Goal: Book appointment/travel/reservation

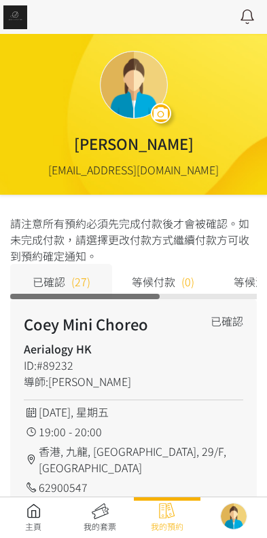
click at [35, 505] on link at bounding box center [33, 518] width 67 height 30
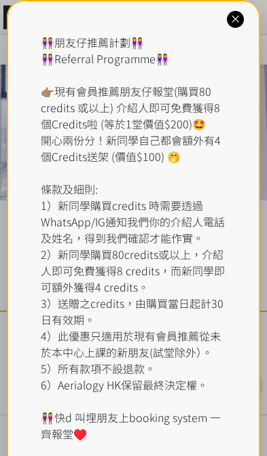
click at [227, 7] on div "👭朋友仔推薦計劃👭 👭Referral Programme👭 👉🏽現有會員推薦朋友仔報堂(購買80 credits 或以上) 介紹人即可免費獲得8個Credi…" at bounding box center [133, 246] width 253 height 492
click at [229, 20] on icon at bounding box center [235, 19] width 13 height 13
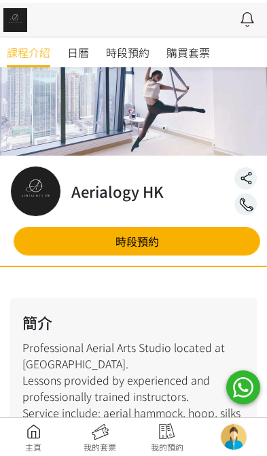
scroll to position [45, 0]
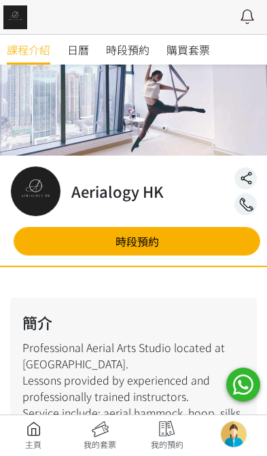
click at [134, 52] on span "時段預約" at bounding box center [127, 49] width 43 height 16
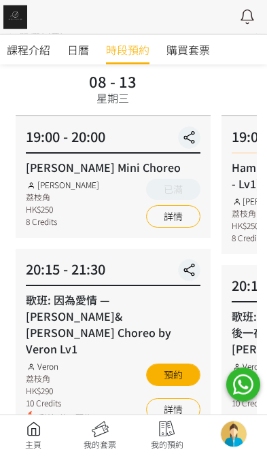
scroll to position [90, 0]
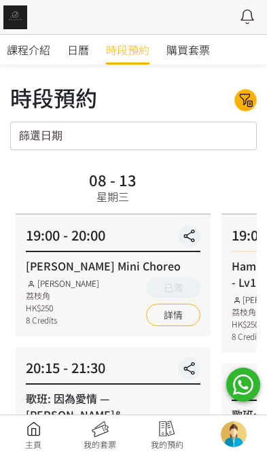
scroll to position [87, 0]
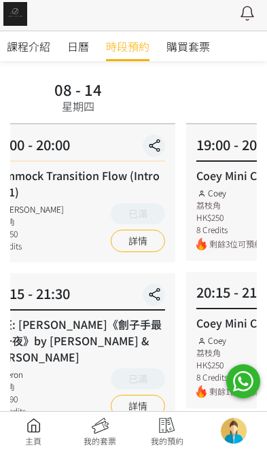
scroll to position [90, 0]
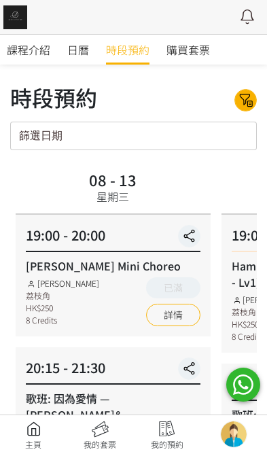
scroll to position [90, 0]
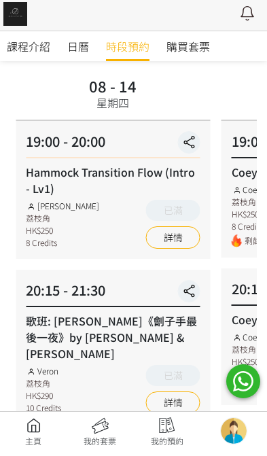
click at [169, 244] on link "詳情" at bounding box center [173, 240] width 54 height 22
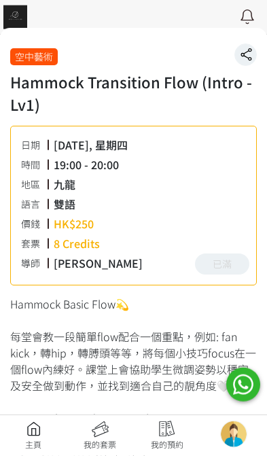
scroll to position [106, 0]
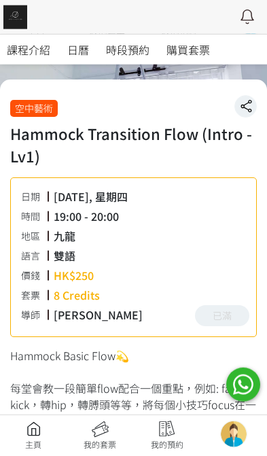
scroll to position [126, 0]
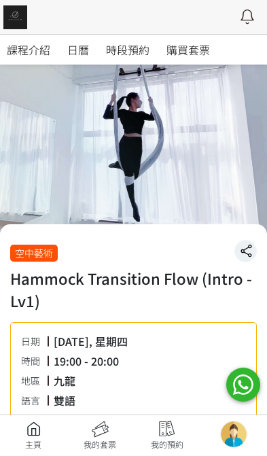
click at [25, 52] on span "課程介紹" at bounding box center [28, 49] width 43 height 16
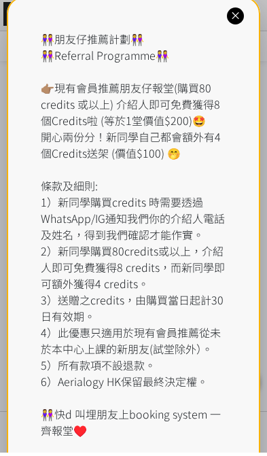
scroll to position [978, 0]
click at [238, 11] on div at bounding box center [235, 19] width 17 height 17
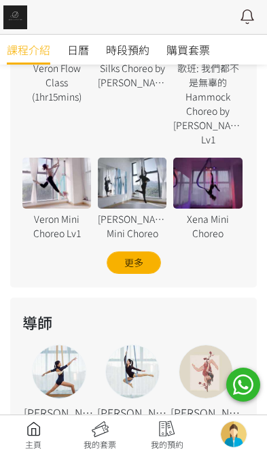
scroll to position [1349, 0]
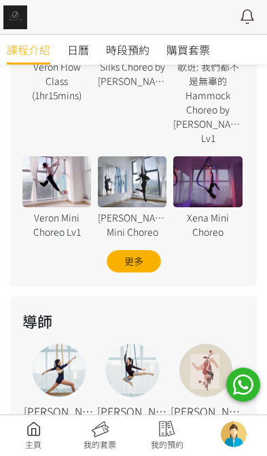
click at [139, 344] on div at bounding box center [132, 370] width 53 height 53
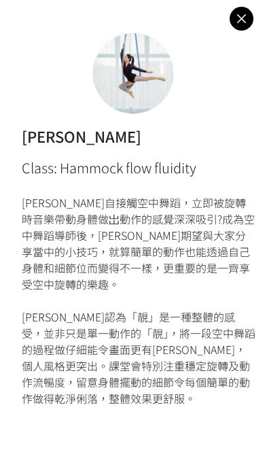
click at [236, 28] on link at bounding box center [241, 19] width 24 height 24
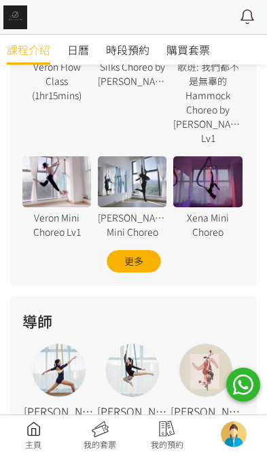
click at [128, 50] on span "時段預約" at bounding box center [127, 49] width 43 height 16
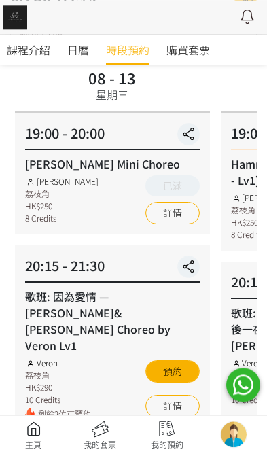
scroll to position [96, 0]
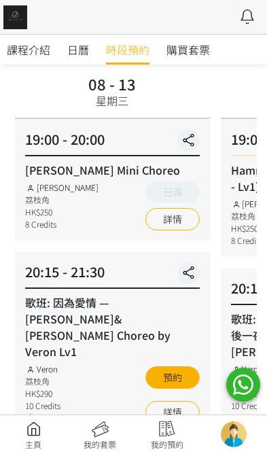
click at [188, 214] on link "詳情" at bounding box center [172, 219] width 54 height 22
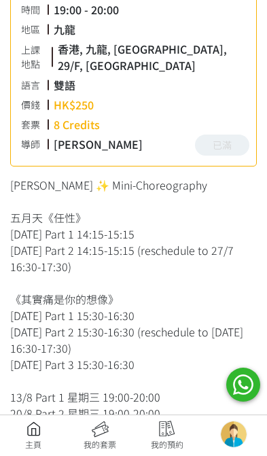
scroll to position [344, 0]
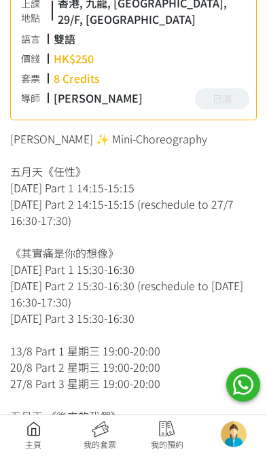
scroll to position [390, 0]
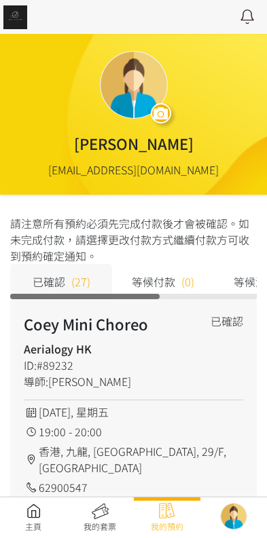
click at [32, 510] on link at bounding box center [33, 518] width 67 height 30
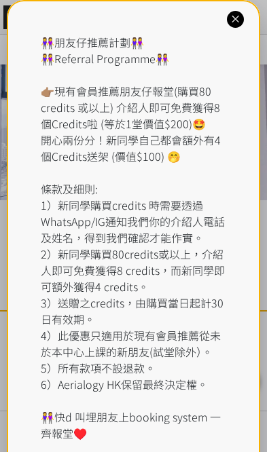
click at [232, 18] on icon at bounding box center [235, 19] width 13 height 13
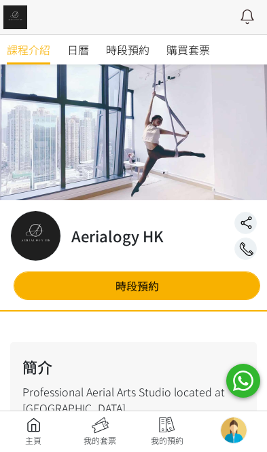
click at [139, 45] on span "時段預約" at bounding box center [127, 49] width 43 height 16
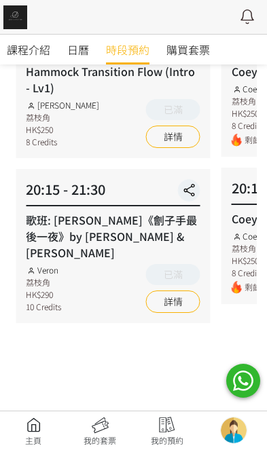
scroll to position [211, 0]
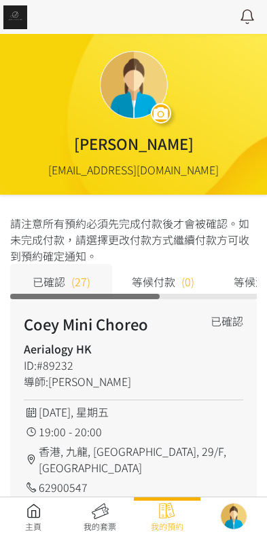
click at [28, 508] on link at bounding box center [33, 518] width 67 height 30
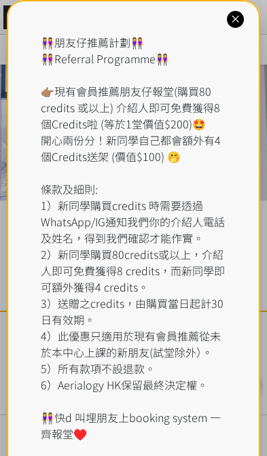
click at [133, 68] on div "👭朋友仔推薦計劃👭 👭Referral Programme👭 👉🏽現有會員推薦朋友仔報堂(購買80 credits 或以上) 介紹人即可免費獲得8個Credi…" at bounding box center [133, 237] width 185 height 407
click at [129, 52] on div "👭朋友仔推薦計劃👭 👭Referral Programme👭 👉🏽現有會員推薦朋友仔報堂(購買80 credits 或以上) 介紹人即可免費獲得8個Credi…" at bounding box center [133, 237] width 185 height 407
click at [232, 13] on icon at bounding box center [235, 19] width 13 height 13
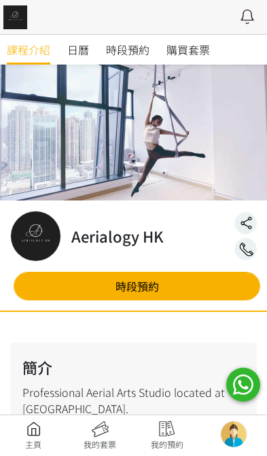
click at [134, 63] on link "時段預約" at bounding box center [127, 50] width 43 height 30
